Goal: Task Accomplishment & Management: Complete application form

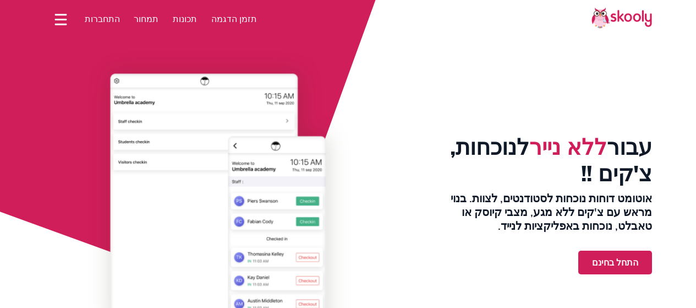
select select "iw"
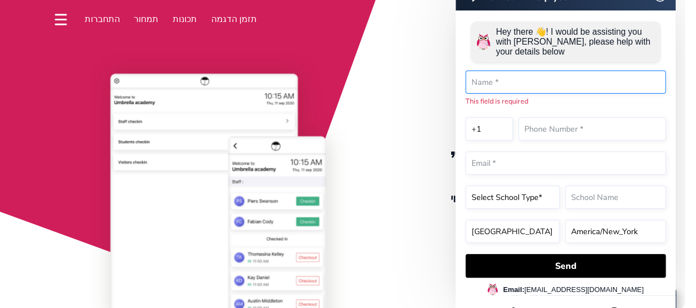
click at [553, 88] on input "text" at bounding box center [565, 81] width 200 height 23
type input "[PERSON_NAME]"
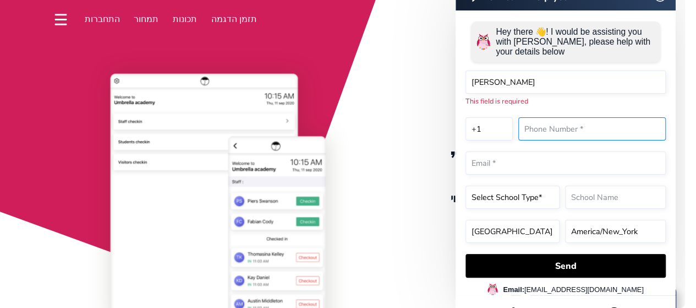
type input "7187643590"
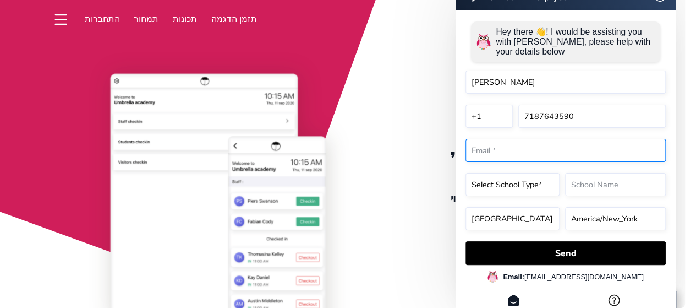
click at [548, 161] on input "email" at bounding box center [565, 150] width 200 height 23
type input "ר"
type input "[EMAIL_ADDRESS][DOMAIN_NAME]"
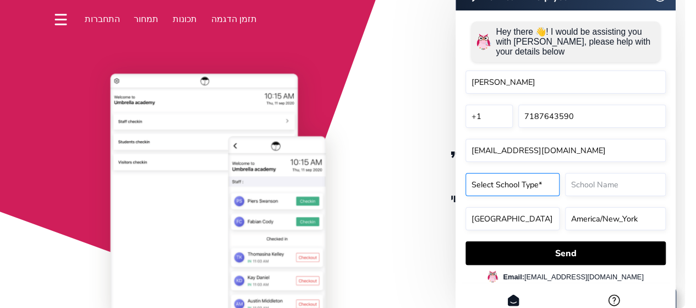
click at [539, 195] on select "Select School Type* Preschool Childcare K12 or primary school Academy Online sc…" at bounding box center [512, 184] width 94 height 23
select select "Religious school"
click at [465, 195] on select "Select School Type* Preschool Childcare K12 or primary school Academy Online sc…" at bounding box center [512, 184] width 94 height 23
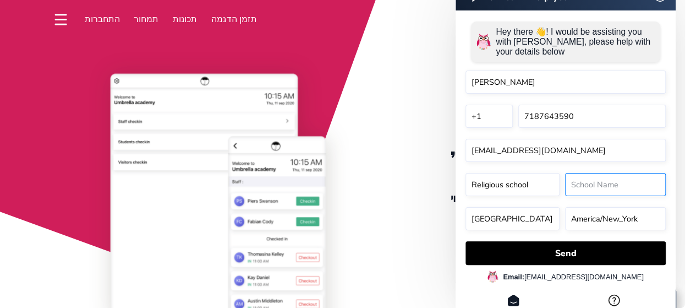
click at [588, 186] on input "text" at bounding box center [615, 184] width 101 height 23
type input "Yeshivah"
click at [89, 14] on span "התחברות" at bounding box center [102, 19] width 35 height 12
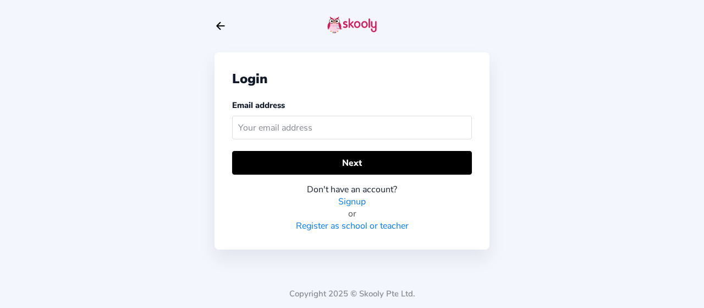
click at [359, 131] on input "text" at bounding box center [352, 128] width 240 height 24
click at [359, 196] on link "Signup" at bounding box center [352, 201] width 28 height 12
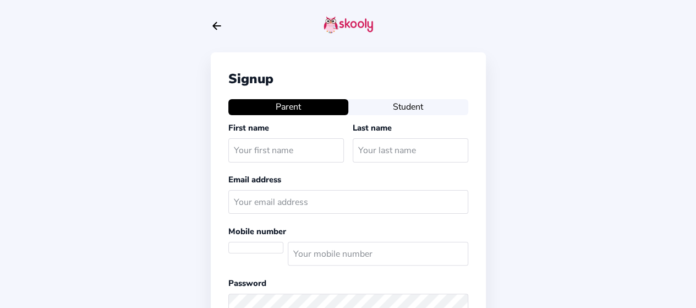
select select "US"
click at [338, 149] on input "text" at bounding box center [286, 150] width 116 height 24
type input "eliyohu"
type input "edelman"
select select "CA"
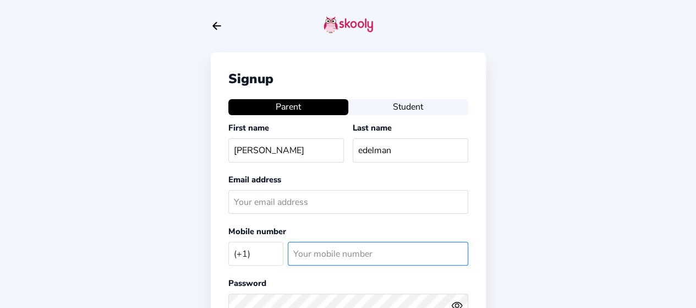
type input "7187643590"
